Goal: Information Seeking & Learning: Learn about a topic

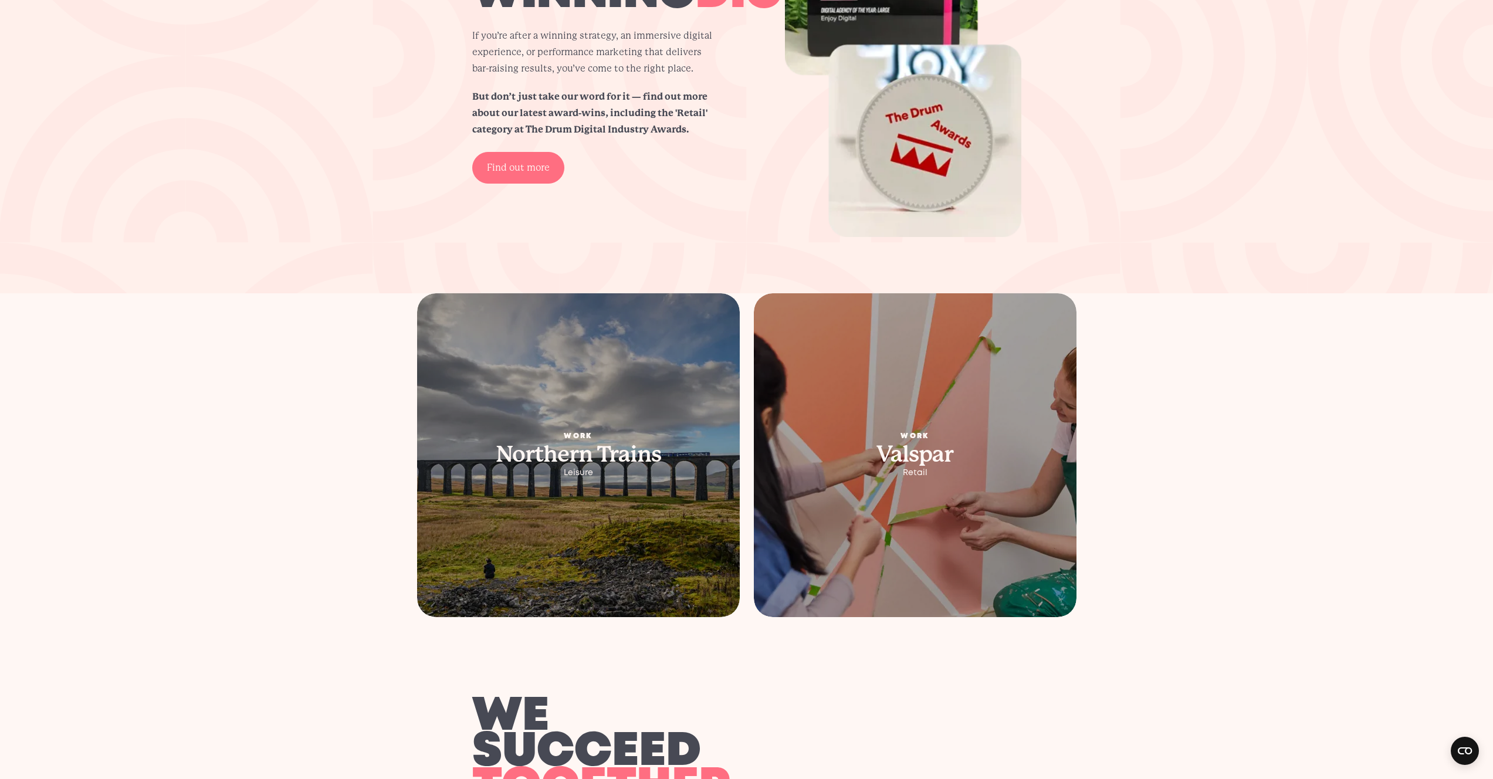
scroll to position [2555, 0]
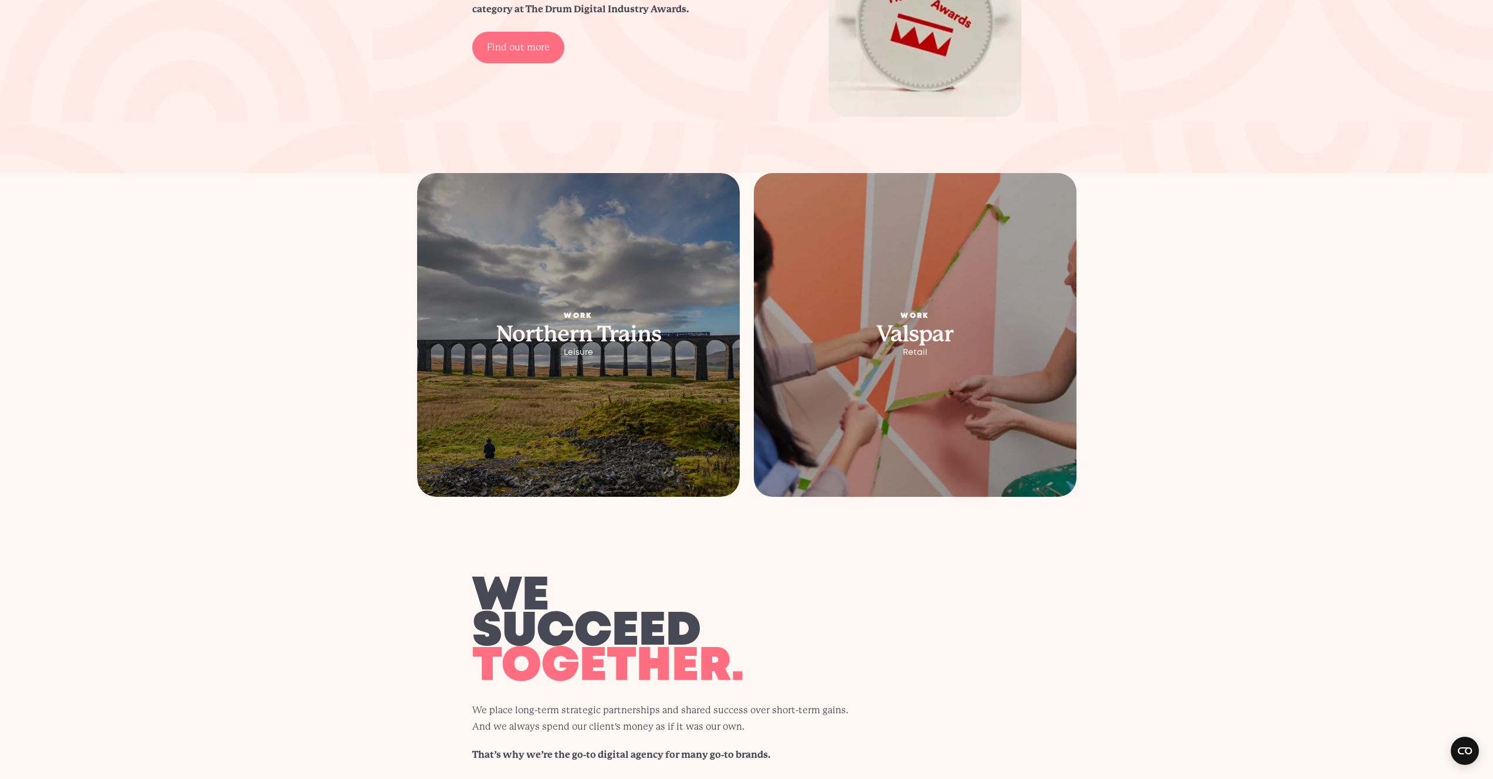
click at [856, 321] on div "Work Valspar Retail" at bounding box center [915, 335] width 323 height 45
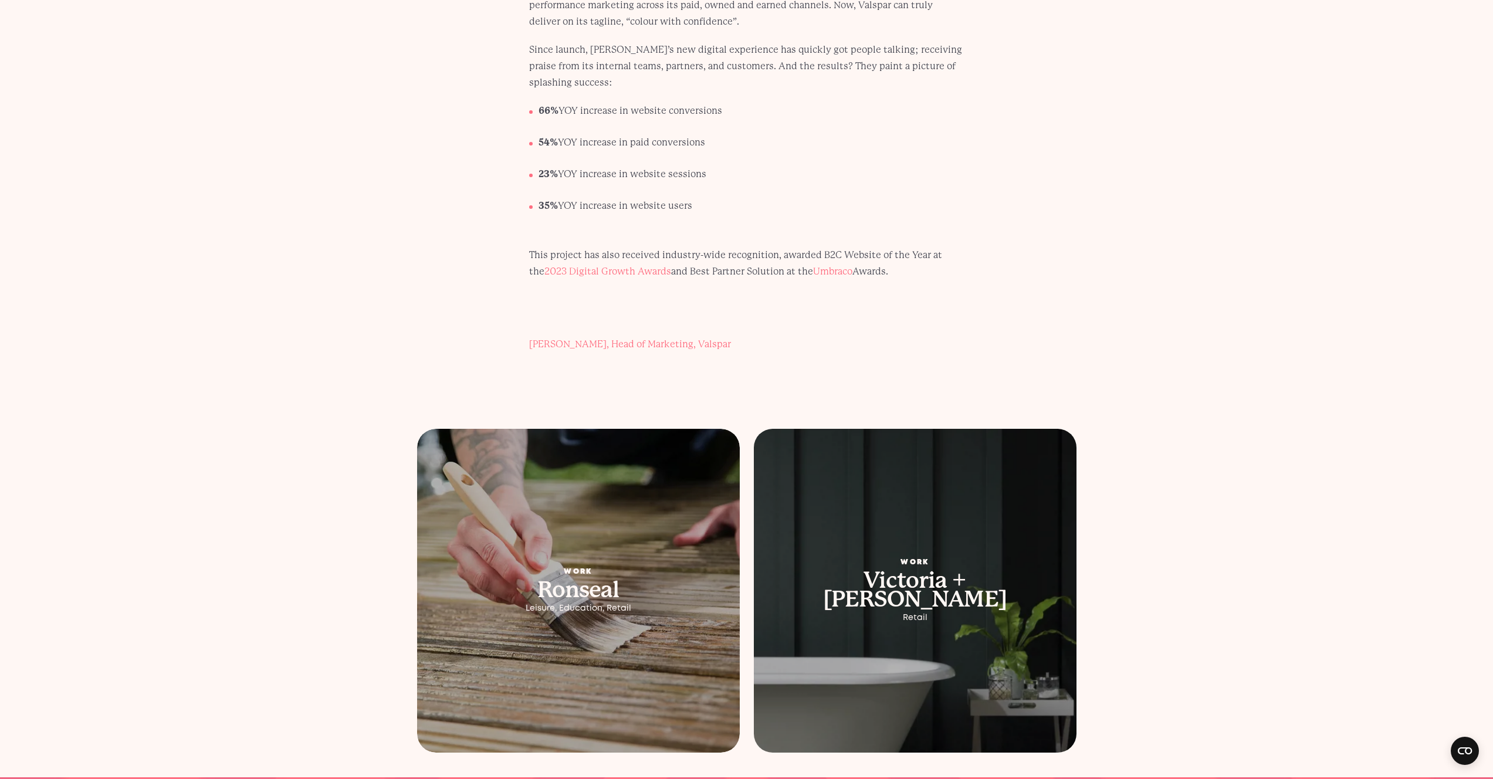
scroll to position [7251, 0]
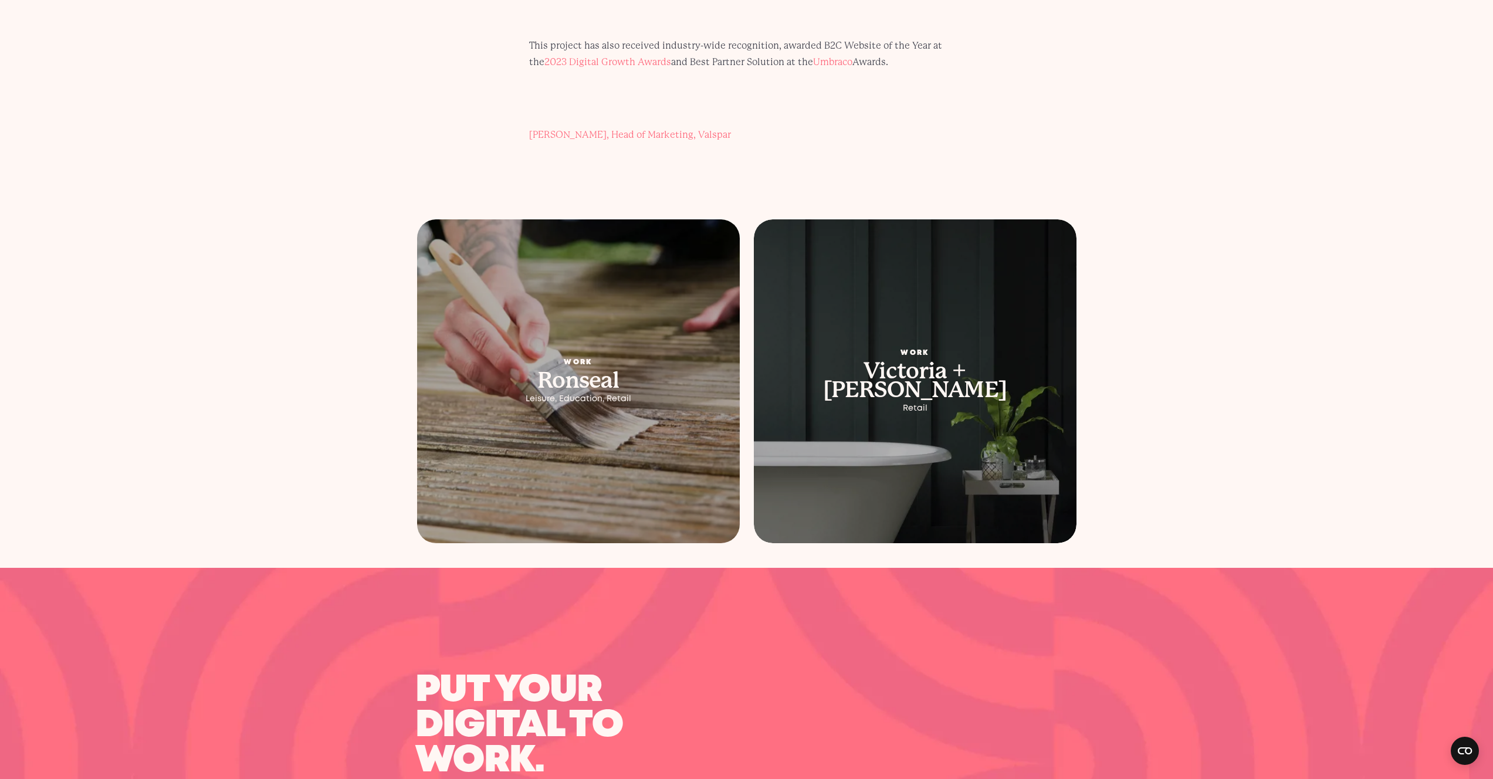
click at [636, 334] on picture at bounding box center [578, 381] width 339 height 340
click at [618, 394] on div "Leisure, Education, Retail" at bounding box center [578, 398] width 266 height 9
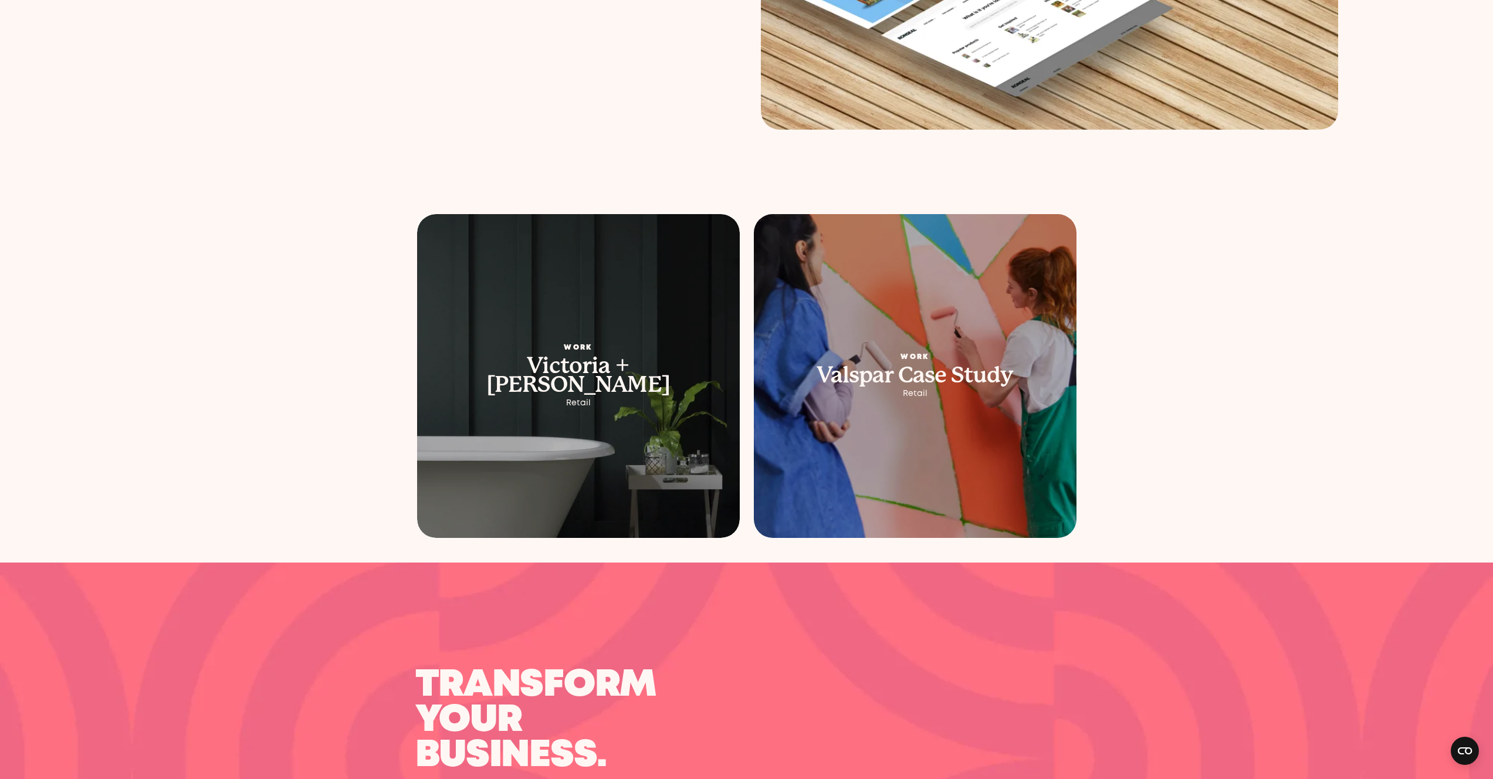
scroll to position [5532, 0]
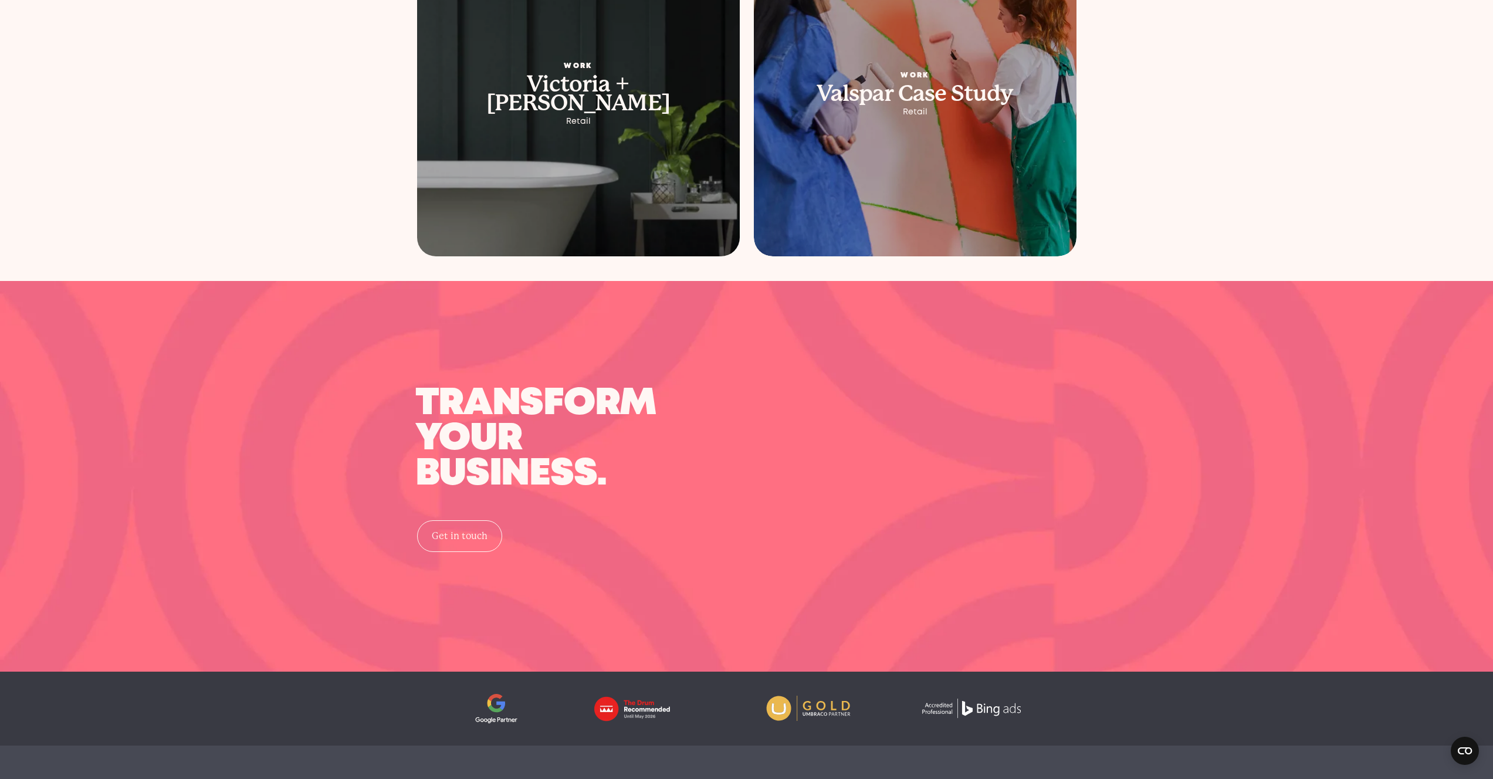
click at [612, 114] on picture at bounding box center [578, 95] width 339 height 340
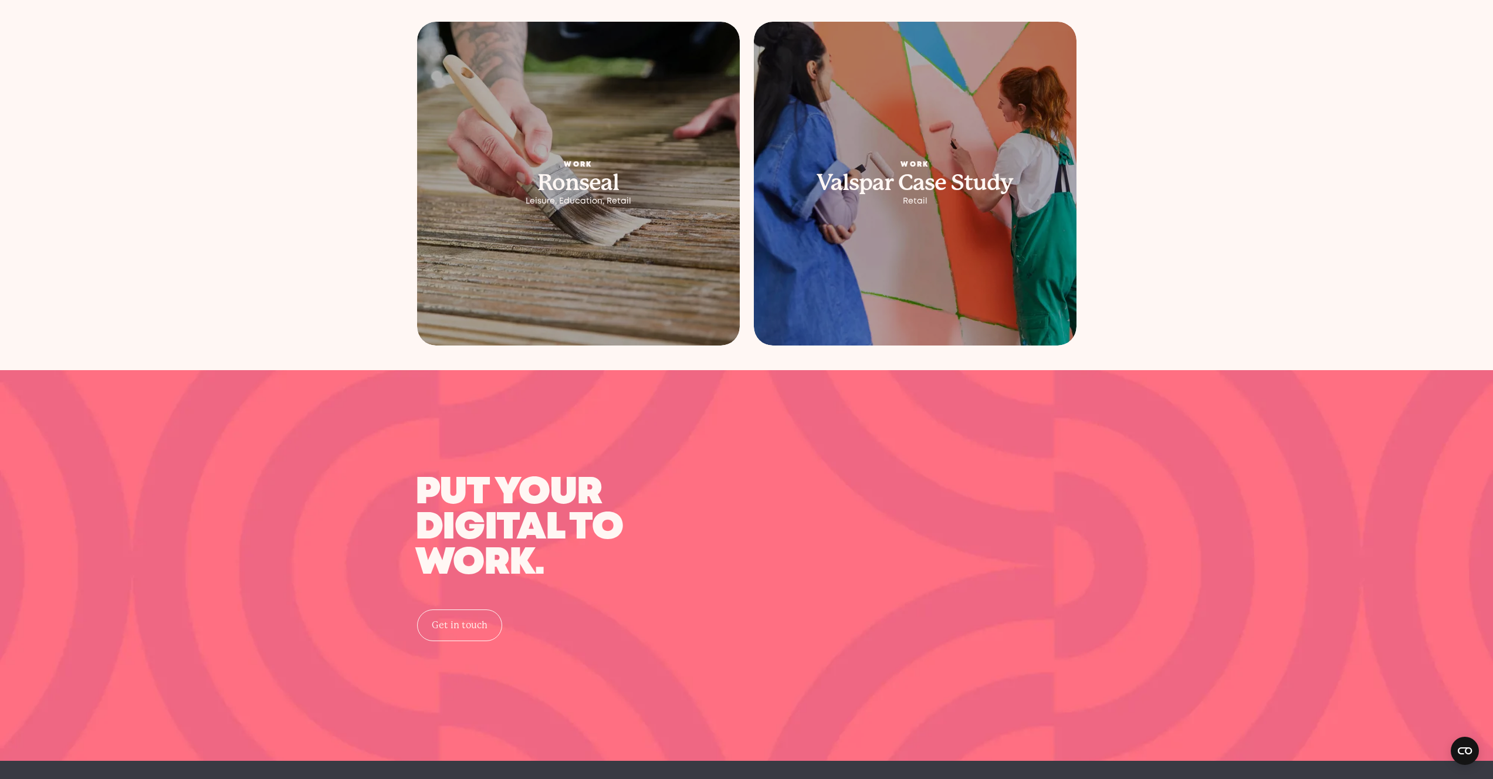
scroll to position [6121, 0]
